Goal: Information Seeking & Learning: Learn about a topic

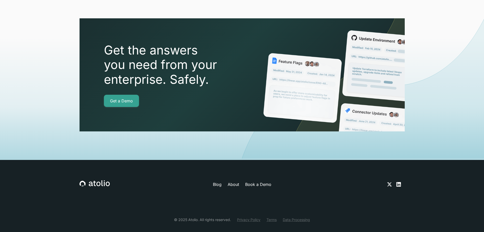
click at [249, 217] on link "Privacy Policy" at bounding box center [248, 219] width 23 height 5
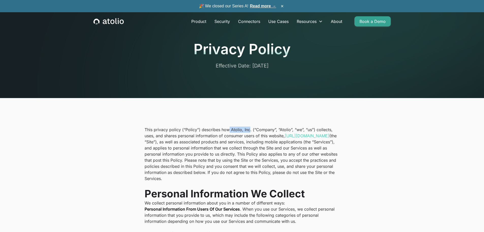
drag, startPoint x: 229, startPoint y: 129, endPoint x: 249, endPoint y: 129, distance: 20.3
click at [249, 129] on p "This privacy policy (“Policy”) describes how Atolio, Inc. (“Company”, “Atolio”,…" at bounding box center [242, 153] width 195 height 55
copy p "Atolio, Inc"
